Goal: Find specific page/section: Find specific page/section

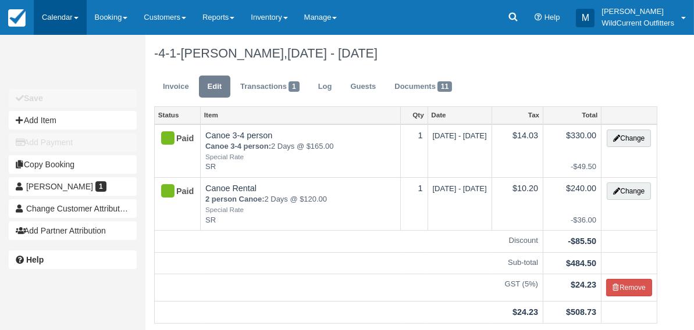
click at [51, 20] on link "Calendar" at bounding box center [60, 17] width 53 height 35
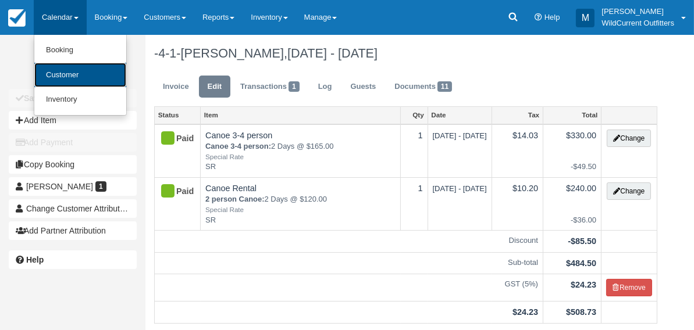
click at [62, 75] on link "Customer" at bounding box center [80, 75] width 92 height 25
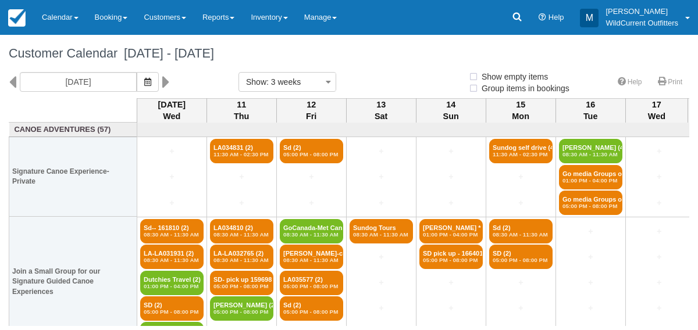
select select
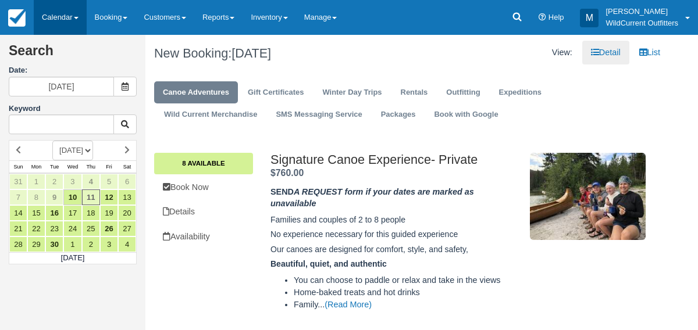
click at [51, 16] on link "Calendar" at bounding box center [60, 17] width 53 height 35
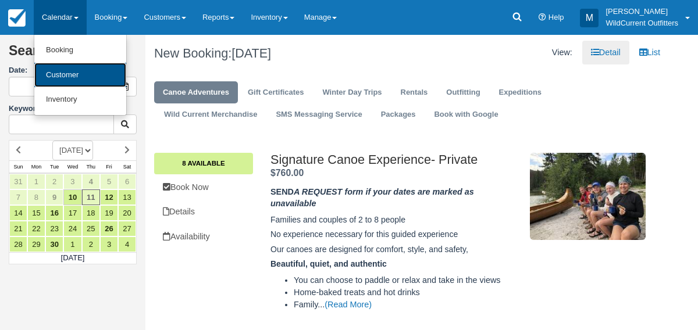
click at [55, 77] on link "Customer" at bounding box center [80, 75] width 92 height 25
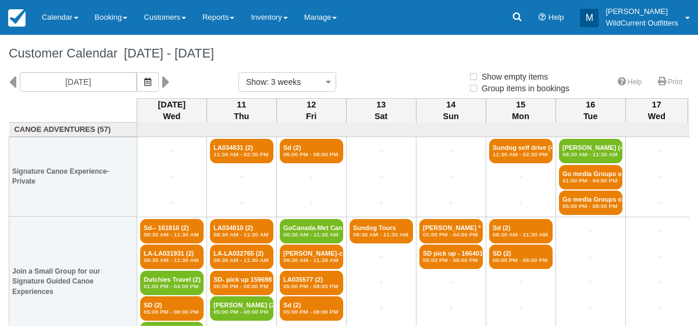
select select
